Goal: Navigation & Orientation: Find specific page/section

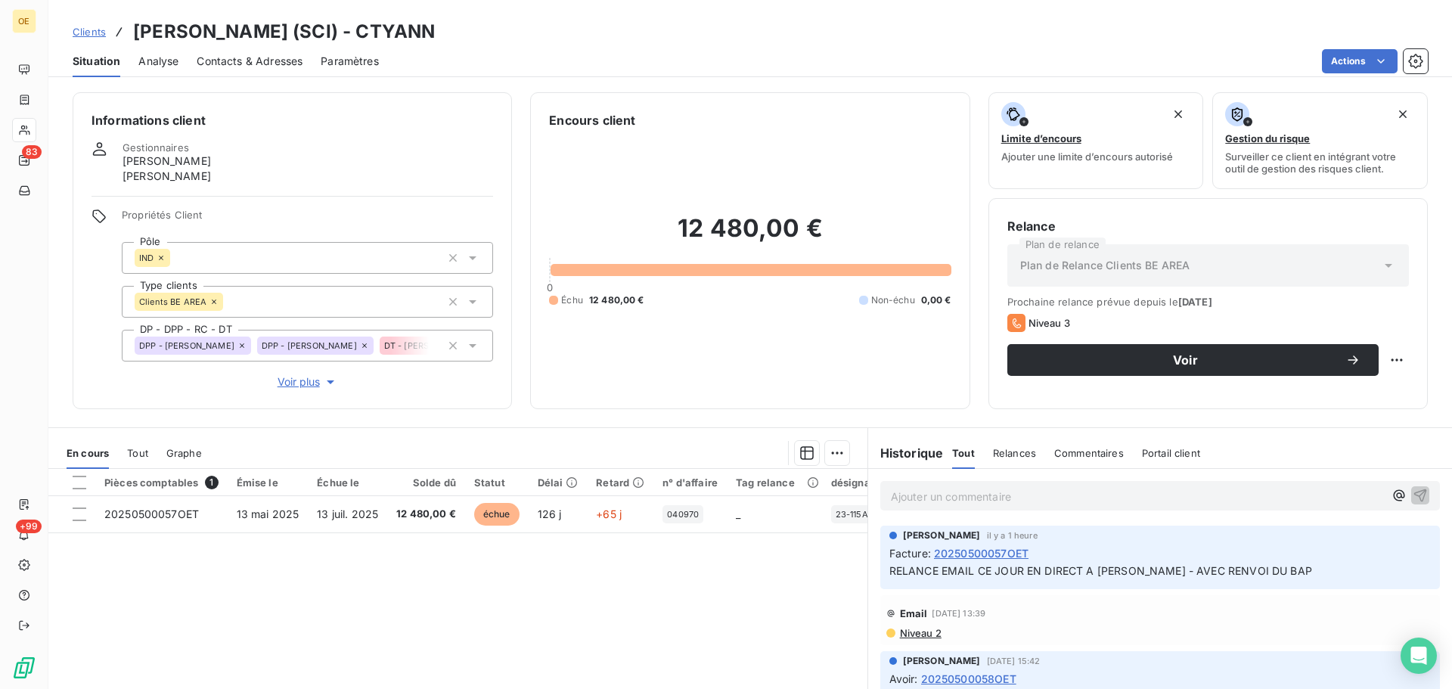
scroll to position [116, 0]
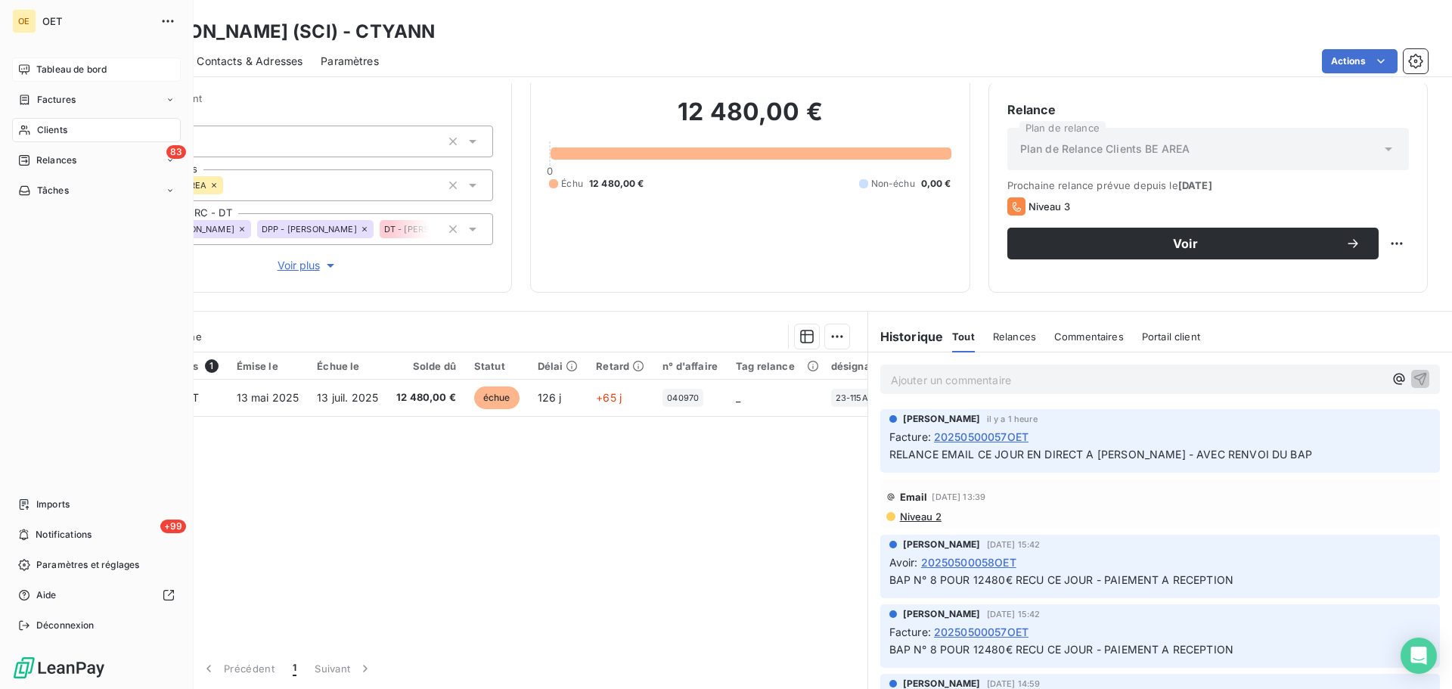
click at [68, 69] on span "Tableau de bord" at bounding box center [71, 70] width 70 height 14
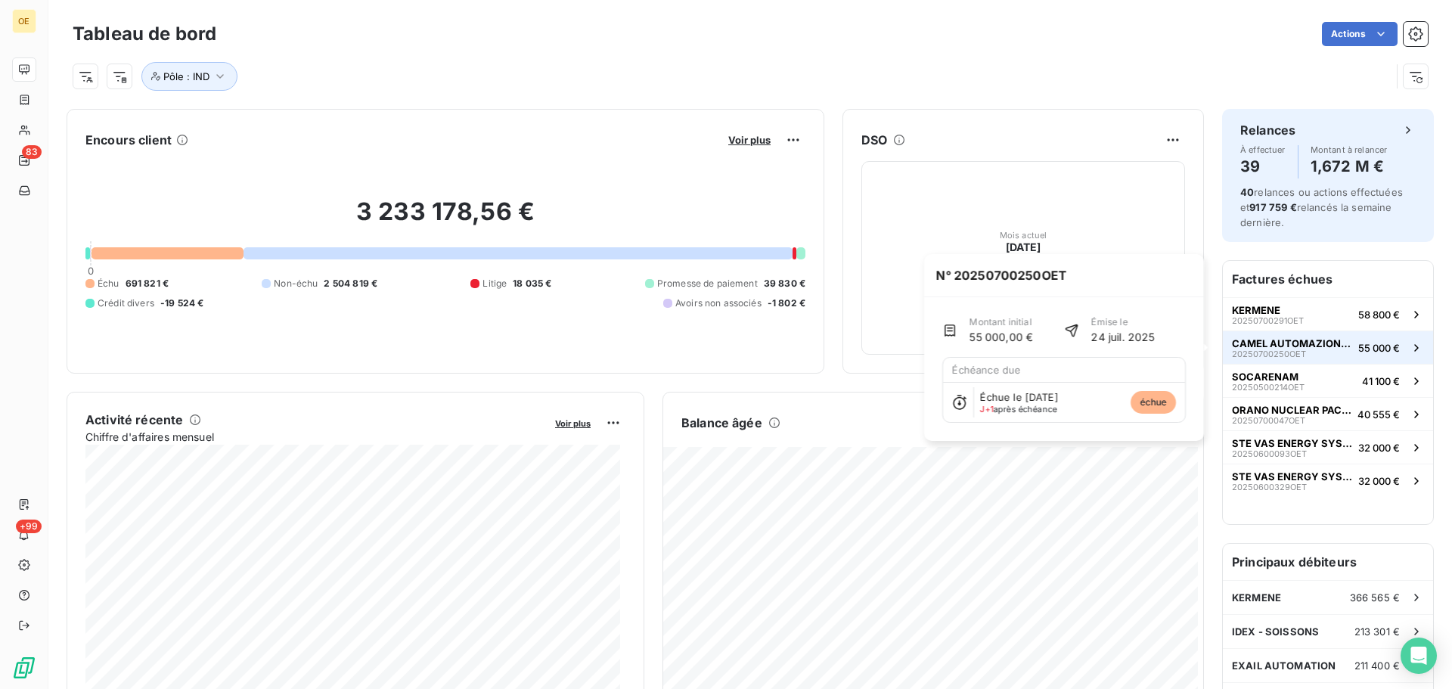
click at [1252, 341] on span "CAMEL AUTOMAZIONI SPA" at bounding box center [1292, 343] width 120 height 12
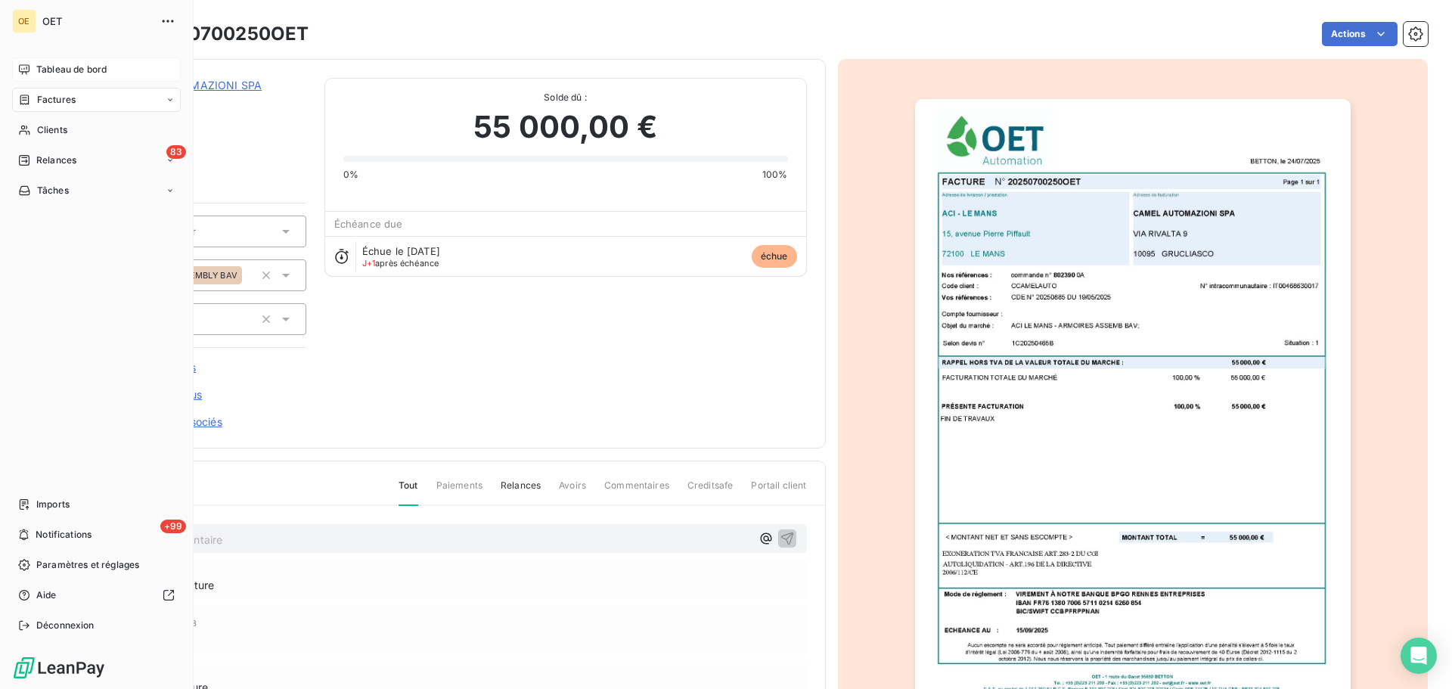
click at [49, 64] on span "Tableau de bord" at bounding box center [71, 70] width 70 height 14
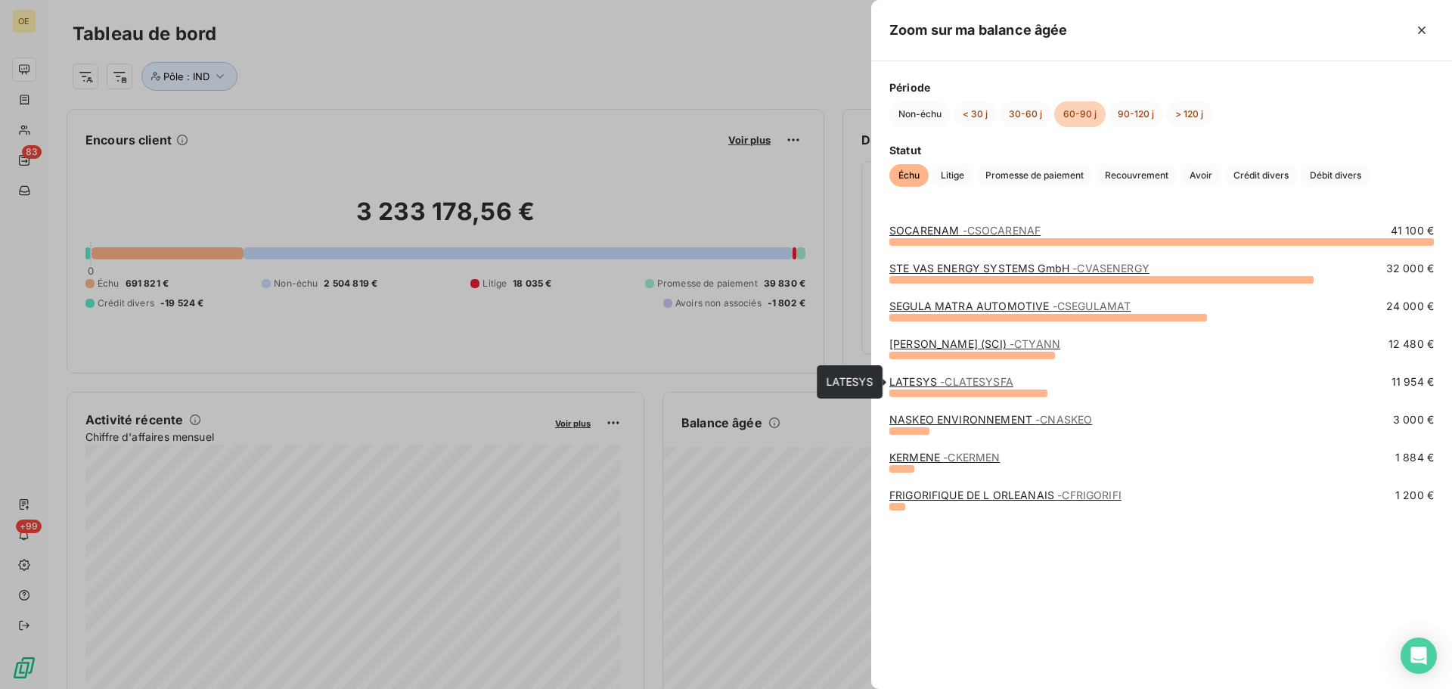
click at [960, 381] on span "- CLATESYSFA" at bounding box center [976, 381] width 73 height 13
